Goal: Task Accomplishment & Management: Use online tool/utility

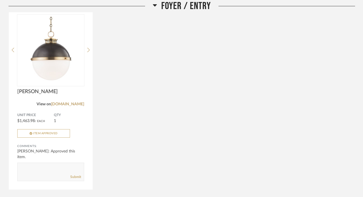
scroll to position [469, 0]
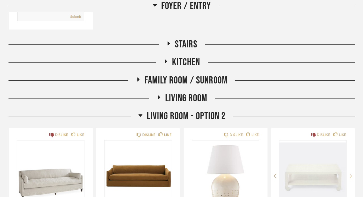
click at [168, 43] on icon at bounding box center [169, 43] width 2 height 4
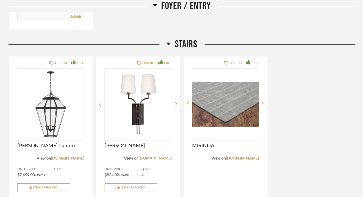
click at [167, 42] on icon at bounding box center [168, 43] width 4 height 7
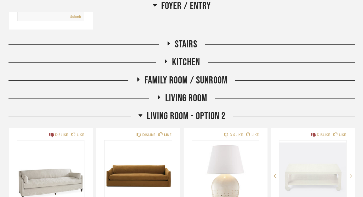
click at [163, 61] on icon at bounding box center [165, 61] width 7 height 4
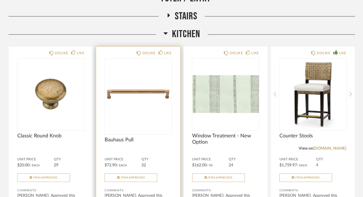
scroll to position [472, 0]
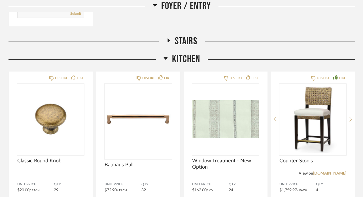
click at [166, 59] on icon at bounding box center [166, 58] width 4 height 2
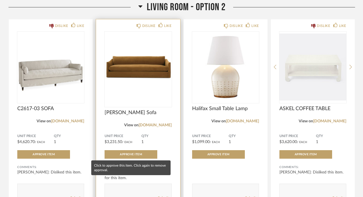
scroll to position [580, 0]
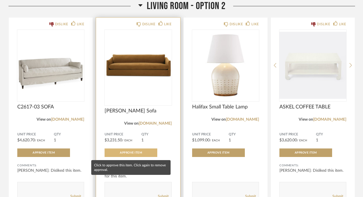
click at [130, 154] on span "Approve Item" at bounding box center [131, 152] width 22 height 3
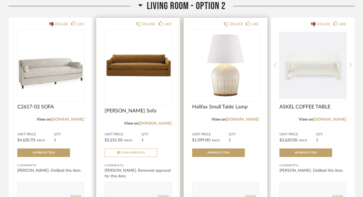
scroll to position [598, 0]
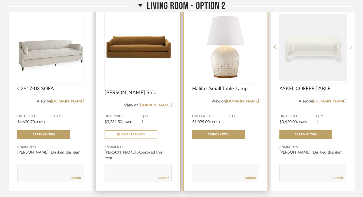
click at [203, 173] on textarea at bounding box center [225, 170] width 66 height 8
type textarea "Hold off on this."
click at [254, 179] on link "Submit" at bounding box center [250, 177] width 11 height 5
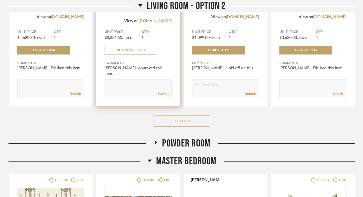
scroll to position [683, 0]
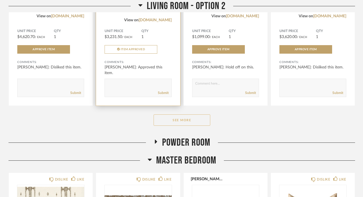
click at [183, 120] on button "See More" at bounding box center [182, 119] width 57 height 11
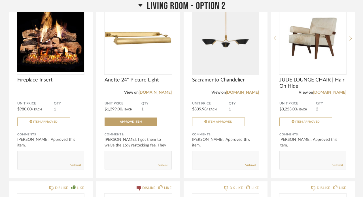
scroll to position [809, 0]
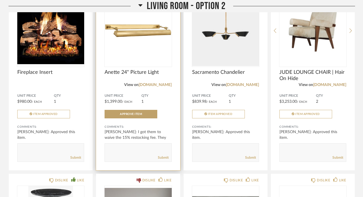
click at [120, 148] on textarea at bounding box center [138, 150] width 66 height 8
type textarea "Let's proceed with returning. Thank. you!"
click at [161, 157] on link "Submit" at bounding box center [163, 157] width 11 height 5
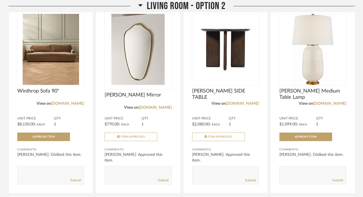
scroll to position [1188, 0]
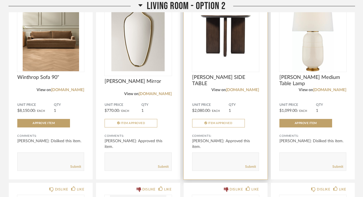
click at [216, 157] on textarea at bounding box center [225, 159] width 66 height 8
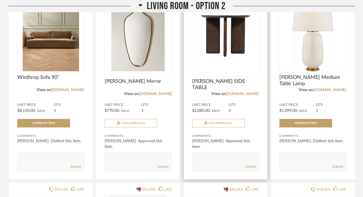
click at [222, 48] on img "0" at bounding box center [225, 35] width 67 height 71
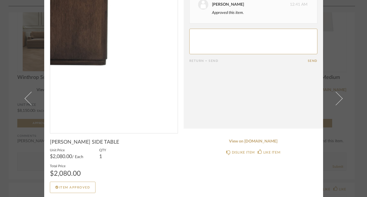
scroll to position [39, 0]
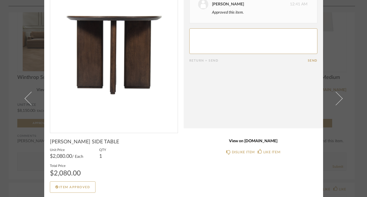
click at [249, 140] on link "View on [DOMAIN_NAME]" at bounding box center [253, 141] width 128 height 5
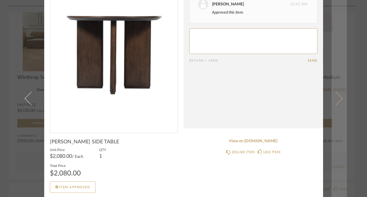
click at [336, 142] on link at bounding box center [339, 98] width 15 height 197
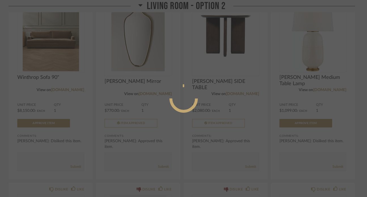
scroll to position [0, 0]
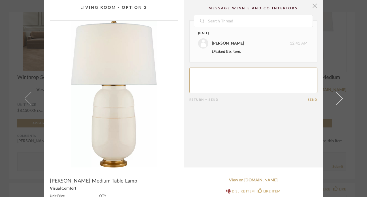
click at [312, 5] on span "button" at bounding box center [314, 5] width 11 height 11
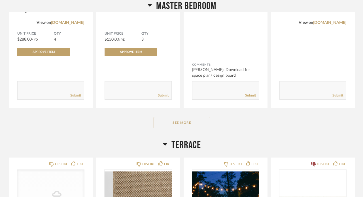
scroll to position [1702, 0]
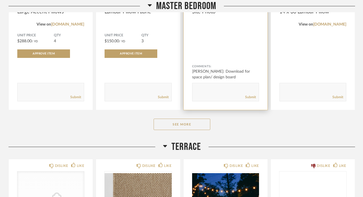
click at [197, 125] on button "See More" at bounding box center [182, 123] width 57 height 11
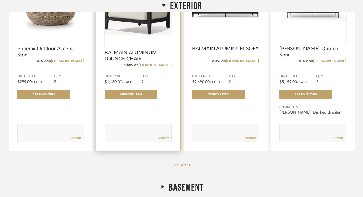
scroll to position [3383, 0]
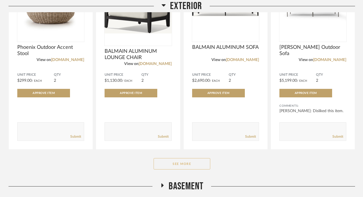
click at [181, 167] on button "See More" at bounding box center [182, 163] width 57 height 11
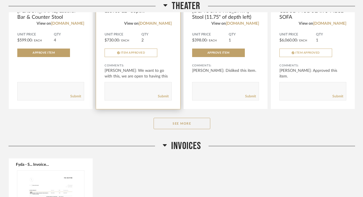
scroll to position [3906, 0]
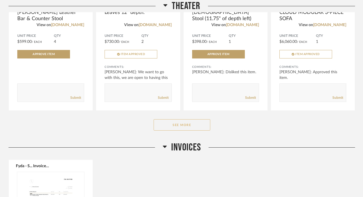
click at [167, 126] on button "See More" at bounding box center [182, 124] width 57 height 11
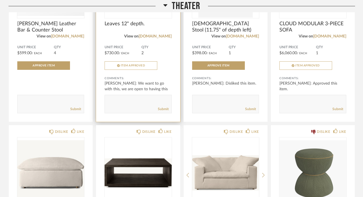
scroll to position [3836, 0]
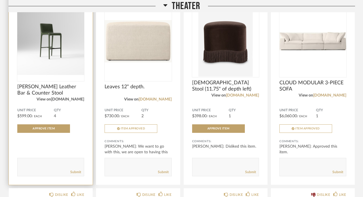
click at [72, 101] on link "[DOMAIN_NAME]" at bounding box center [67, 99] width 33 height 4
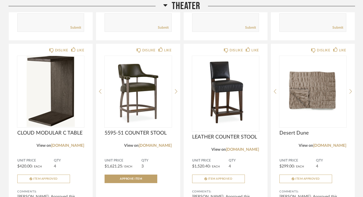
scroll to position [4258, 0]
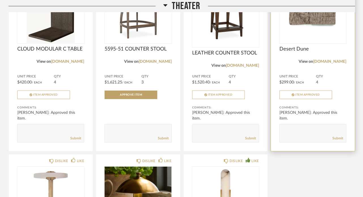
click at [299, 134] on textarea at bounding box center [313, 131] width 66 height 8
type textarea "Only order 2 of these please"
click at [339, 141] on link "Submit" at bounding box center [337, 138] width 11 height 5
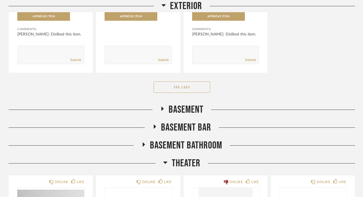
scroll to position [3654, 0]
click at [142, 150] on fa-icon at bounding box center [143, 146] width 4 height 8
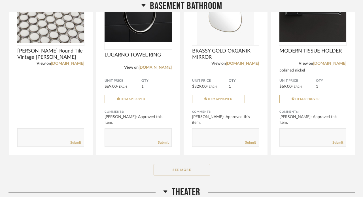
scroll to position [3840, 0]
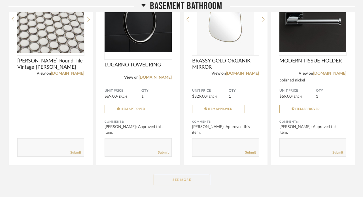
click at [181, 185] on button "See More" at bounding box center [182, 179] width 57 height 11
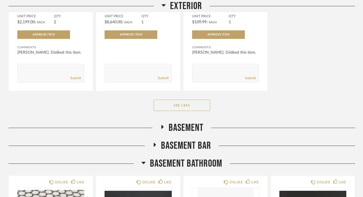
scroll to position [3637, 0]
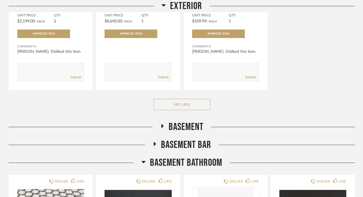
click at [167, 151] on span "Basement Bar" at bounding box center [186, 145] width 50 height 12
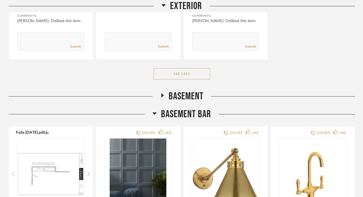
scroll to position [3666, 0]
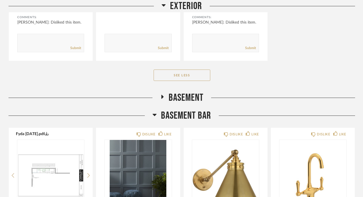
click at [159, 99] on icon at bounding box center [162, 96] width 7 height 4
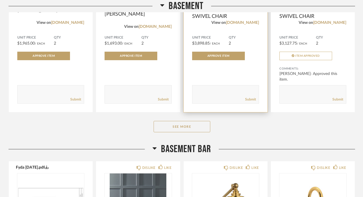
scroll to position [3856, 0]
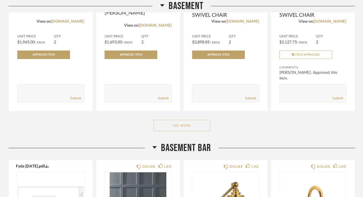
click at [173, 131] on button "See More" at bounding box center [182, 125] width 57 height 11
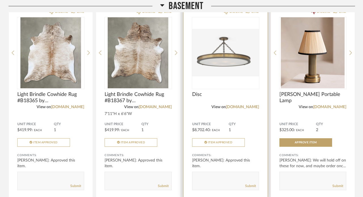
scroll to position [3971, 0]
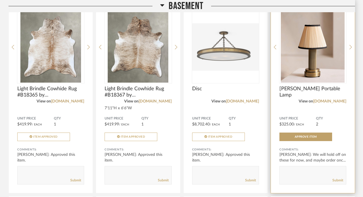
click at [303, 176] on textarea at bounding box center [313, 173] width 66 height 8
click at [302, 174] on textarea at bounding box center [313, 173] width 66 height 8
type textarea "Do not buy."
click at [338, 182] on link "Submit" at bounding box center [337, 180] width 11 height 5
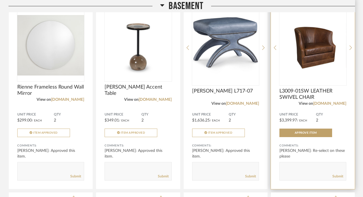
scroll to position [4142, 0]
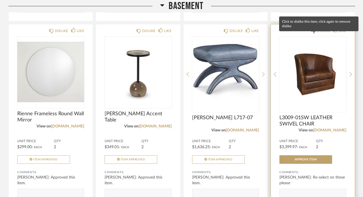
click at [317, 34] on div "DISLIKE" at bounding box center [323, 31] width 13 height 6
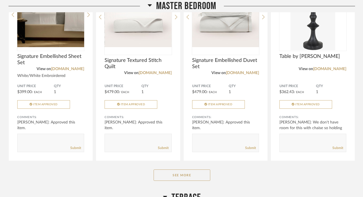
scroll to position [2434, 0]
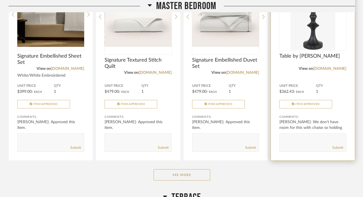
click at [298, 139] on textarea at bounding box center [313, 140] width 66 height 8
type textarea "Sounds good we have other side tables from current place we can use"
click at [339, 150] on link "Submit" at bounding box center [337, 147] width 11 height 5
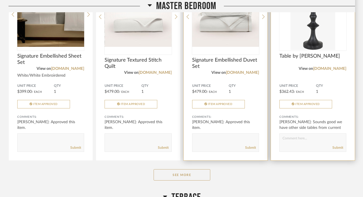
scroll to position [2467, 0]
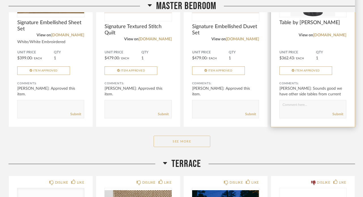
click at [184, 147] on button "See More" at bounding box center [182, 140] width 57 height 11
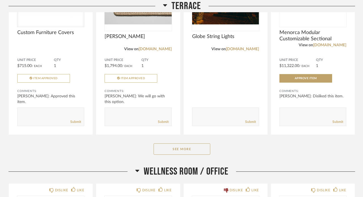
scroll to position [2930, 0]
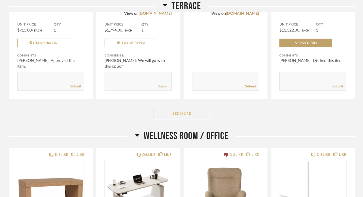
click at [184, 114] on button "See More" at bounding box center [182, 113] width 57 height 11
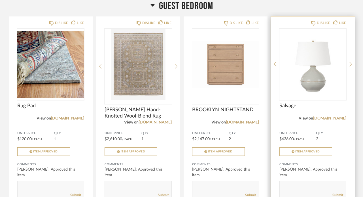
scroll to position [3841, 0]
click at [296, 191] on textarea at bounding box center [313, 187] width 66 height 8
type textarea "W"
type textarea "C"
paste textarea "[URL][DOMAIN_NAME][PERSON_NAME]"
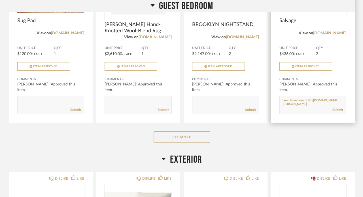
scroll to position [3926, 0]
type textarea "Could we potentially just get a cheaper lamp from here: [URL][DOMAIN_NAME][PERS…"
click at [339, 112] on link "Submit" at bounding box center [337, 109] width 11 height 5
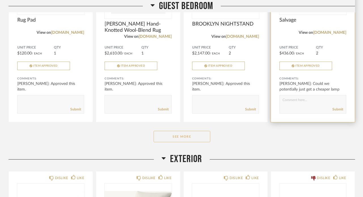
click at [172, 142] on button "See More" at bounding box center [182, 136] width 57 height 11
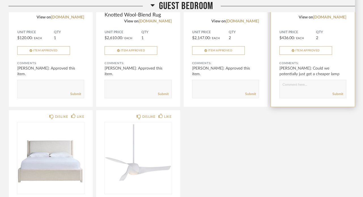
scroll to position [3942, 0]
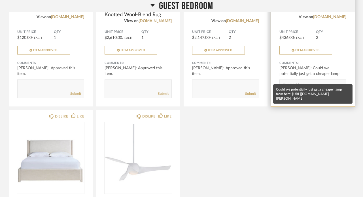
click at [317, 77] on div "[PERSON_NAME]: Could we potentially just get a cheaper lamp from here: ht..." at bounding box center [312, 73] width 67 height 17
